Goal: Transaction & Acquisition: Purchase product/service

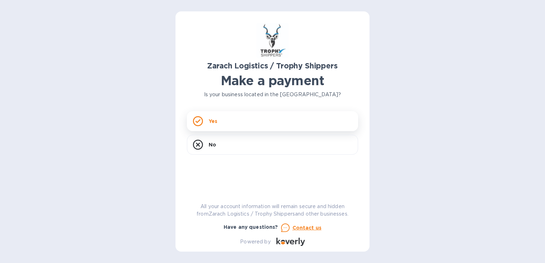
click at [252, 118] on div "Yes" at bounding box center [272, 121] width 171 height 20
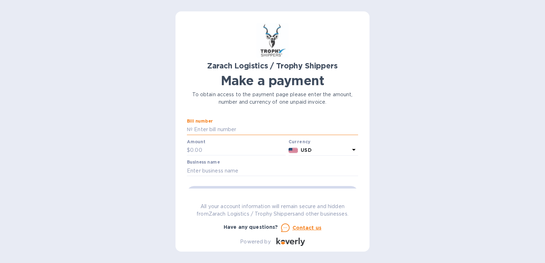
click at [237, 129] on input "text" at bounding box center [274, 129] width 165 height 11
type input "B00165228"
type input "1,273"
type input "Chase's Yard Care and Landscaping LLC"
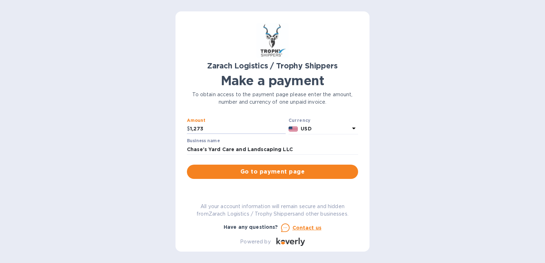
scroll to position [71, 0]
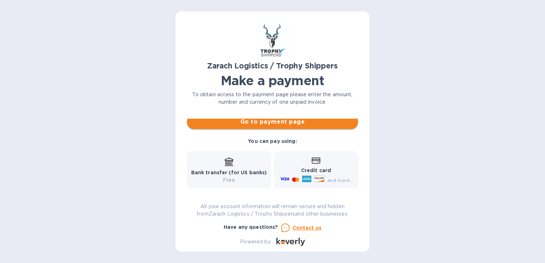
click at [281, 127] on button "Go to payment page" at bounding box center [272, 122] width 171 height 14
